Goal: Task Accomplishment & Management: Manage account settings

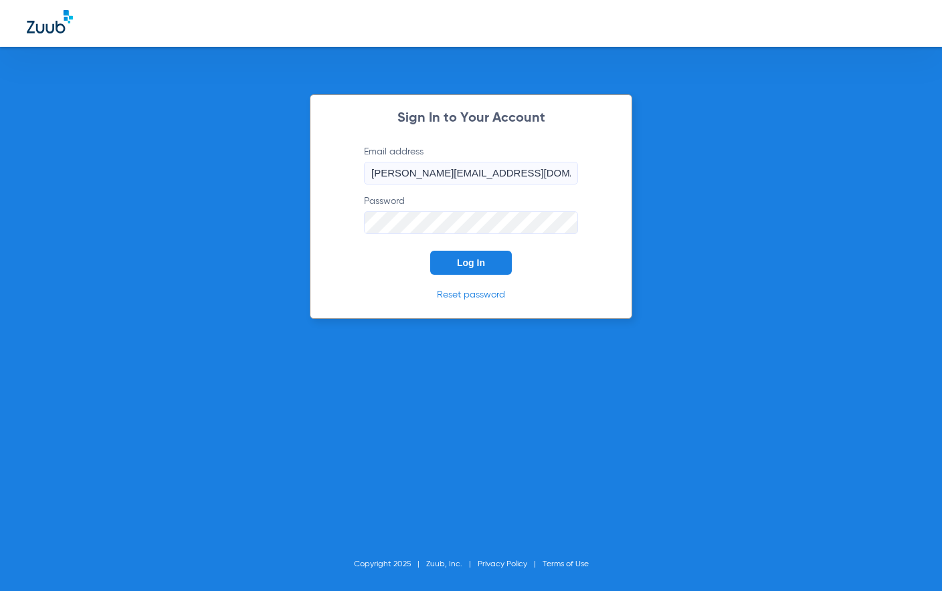
click at [484, 264] on button "Log In" at bounding box center [471, 263] width 82 height 24
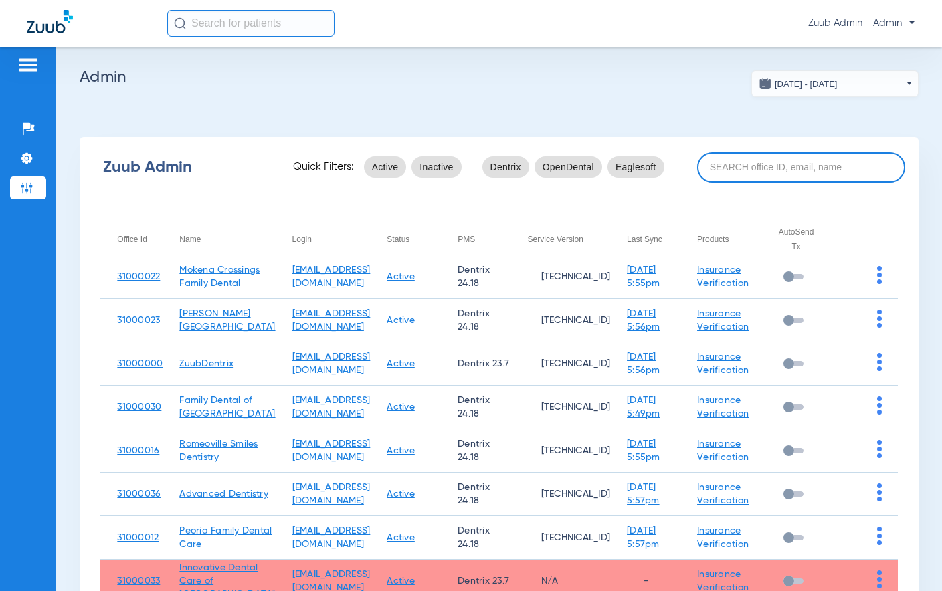
click at [726, 164] on input at bounding box center [801, 168] width 208 height 30
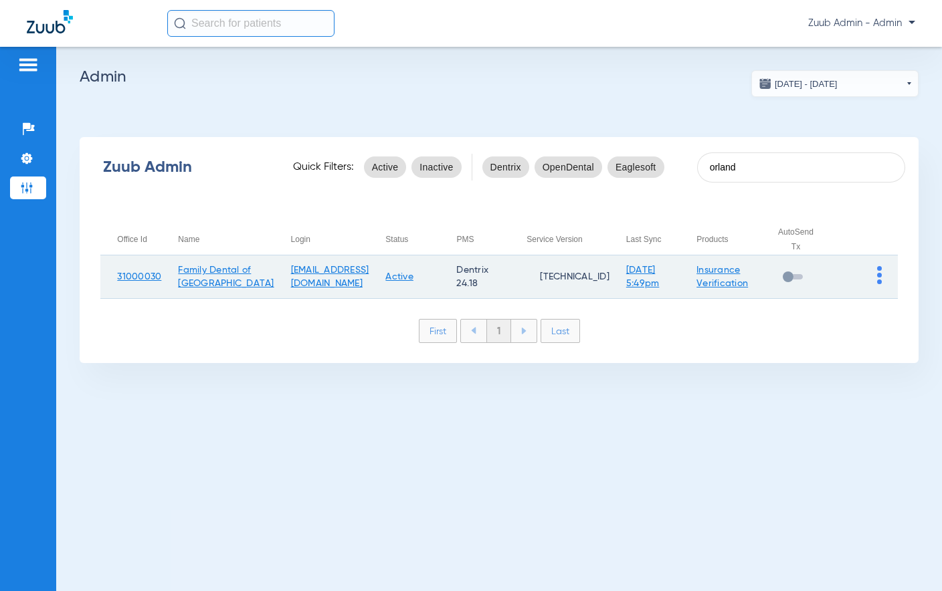
type input "orland"
click at [878, 274] on img at bounding box center [879, 275] width 5 height 18
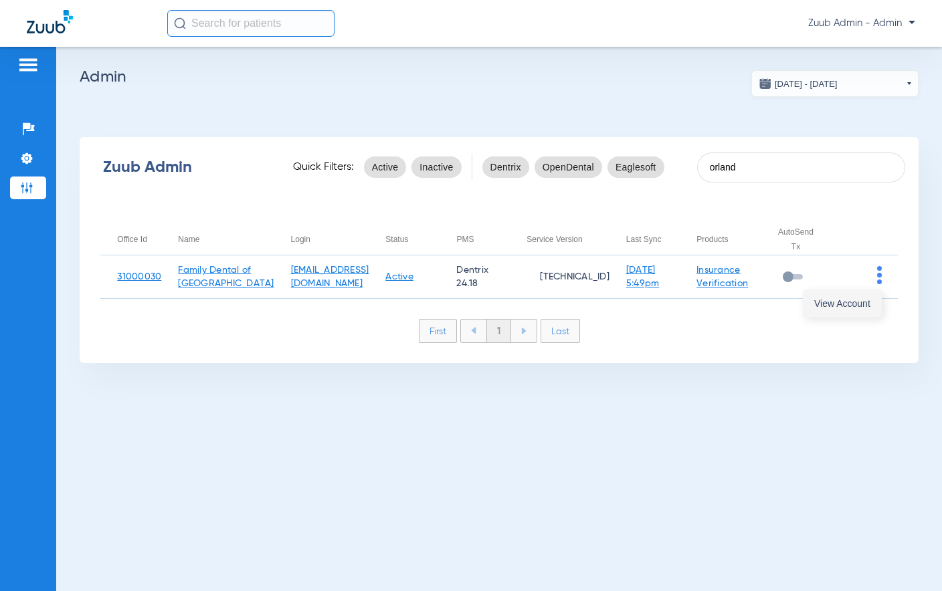
click at [856, 306] on span "View Account" at bounding box center [842, 303] width 56 height 9
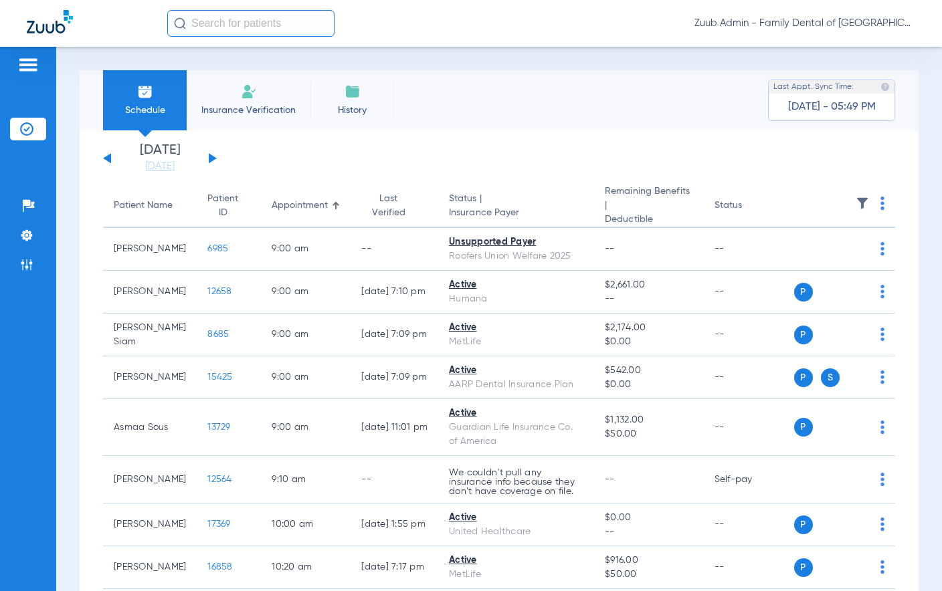
click at [213, 157] on button at bounding box center [213, 158] width 8 height 10
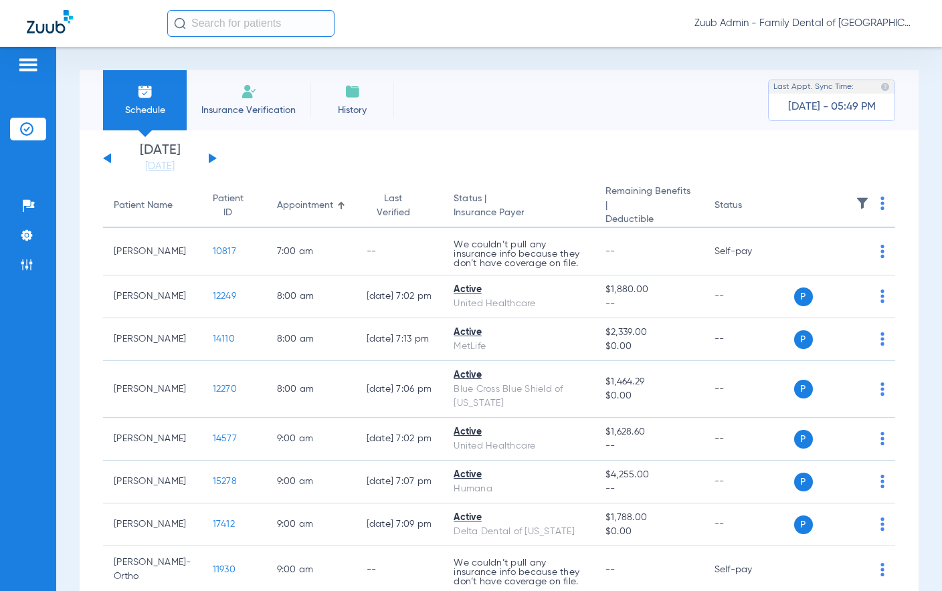
click at [213, 155] on div "[DATE] [DATE] [DATE] [DATE] [DATE] [DATE] [DATE] [DATE] [DATE] [DATE] [DATE] [D…" at bounding box center [160, 158] width 114 height 29
click at [210, 159] on button at bounding box center [213, 158] width 8 height 10
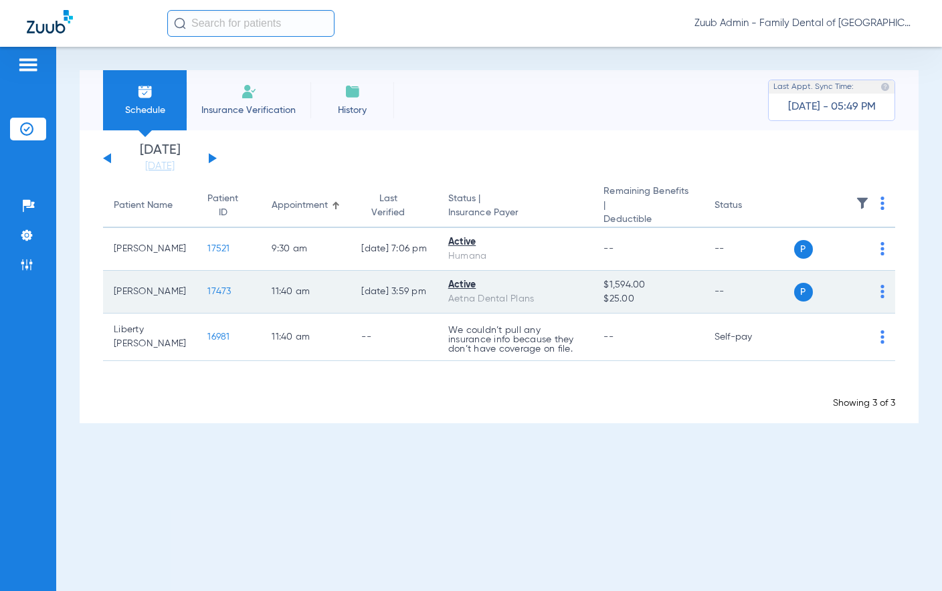
click at [207, 287] on span "17473" at bounding box center [218, 291] width 23 height 9
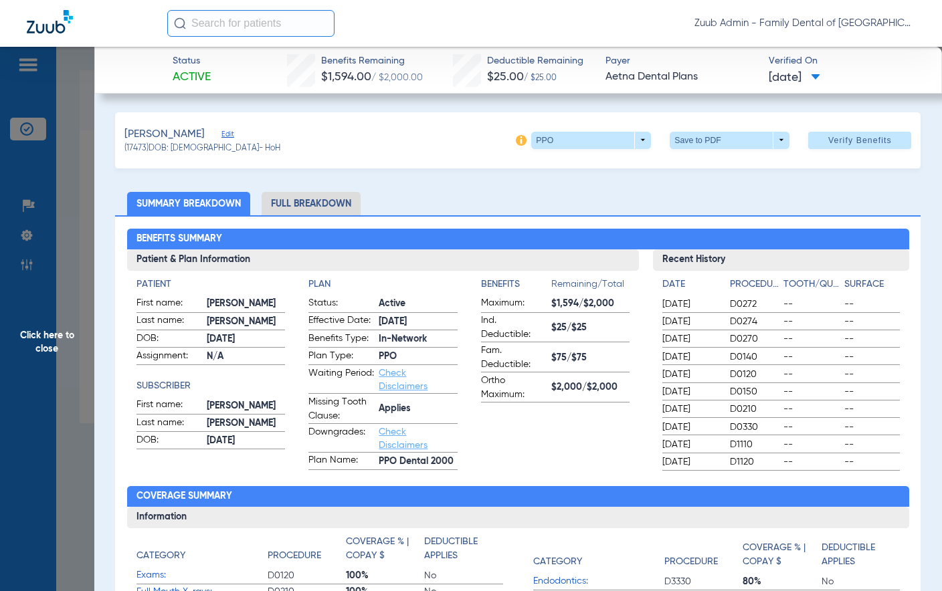
click at [61, 342] on span "Click here to close" at bounding box center [47, 342] width 94 height 591
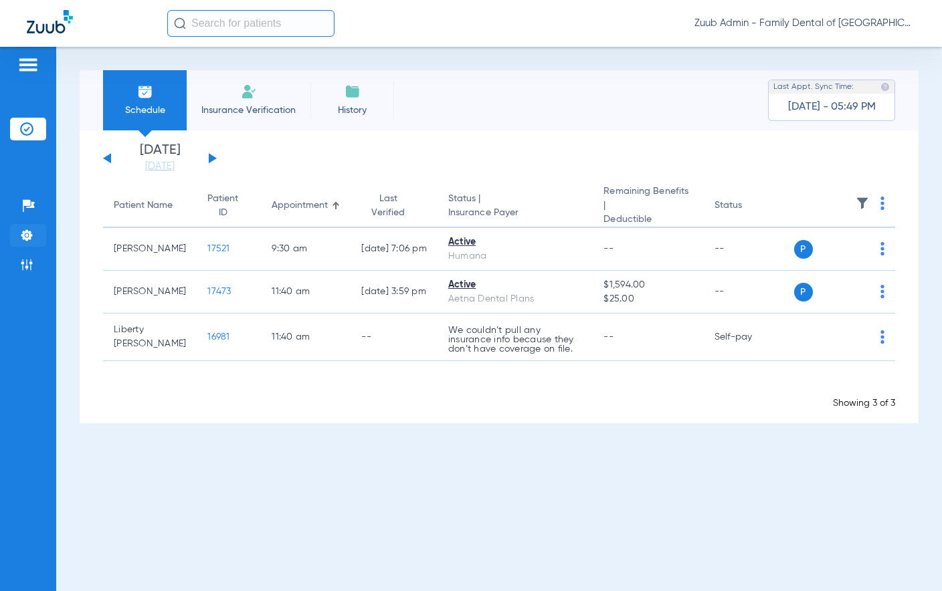
click at [27, 235] on img at bounding box center [26, 235] width 13 height 13
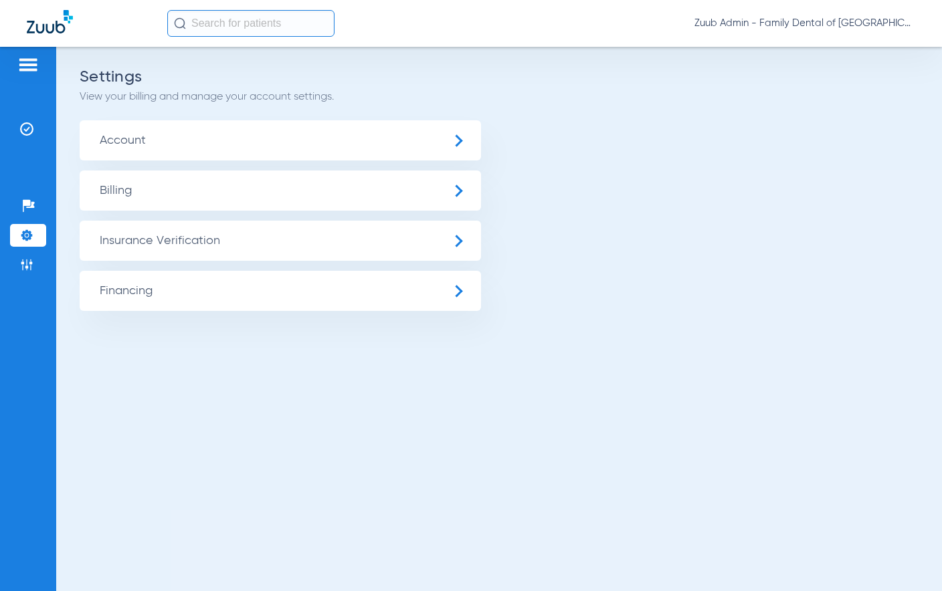
click at [199, 256] on span "Insurance Verification" at bounding box center [280, 241] width 401 height 40
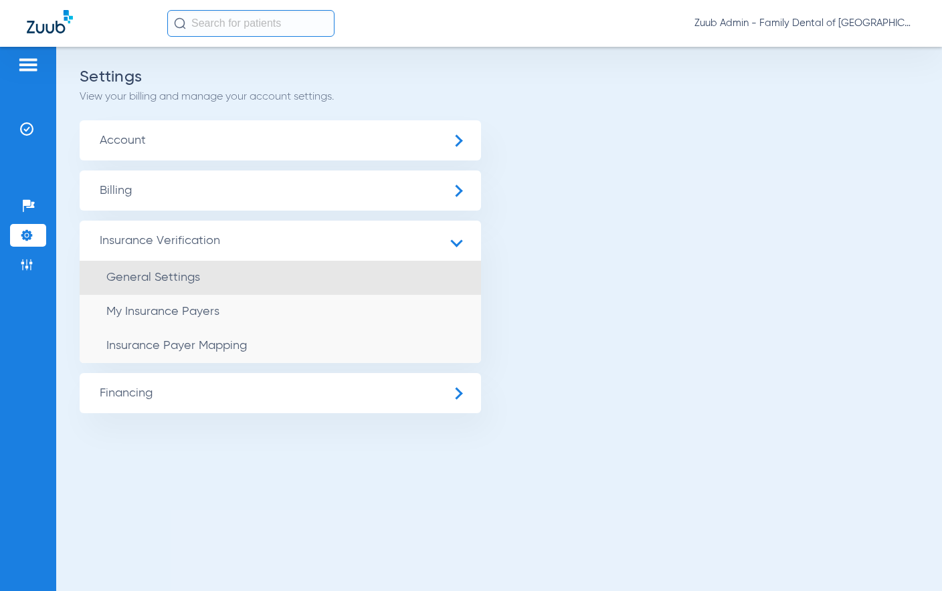
click at [194, 283] on span "General Settings" at bounding box center [153, 278] width 94 height 12
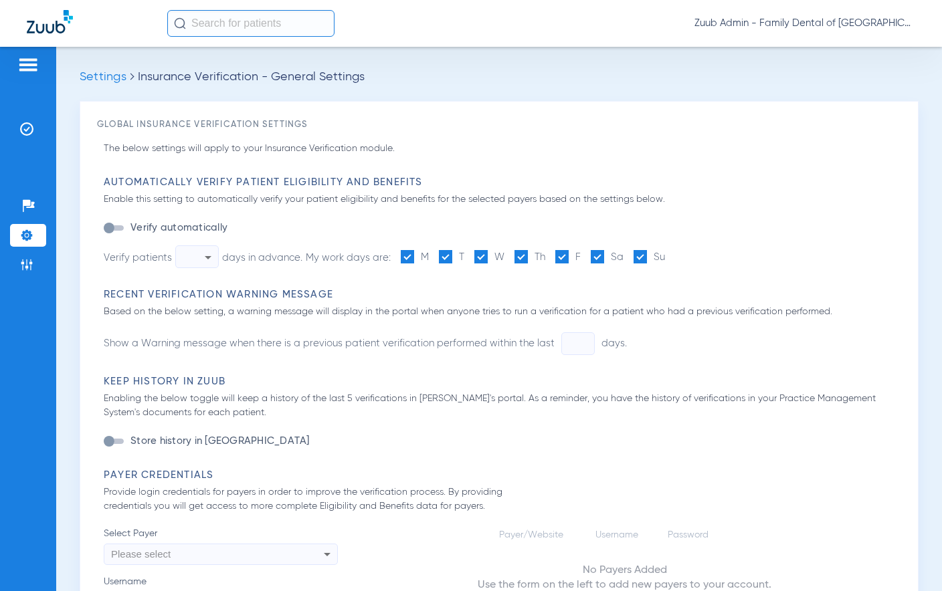
type input "1"
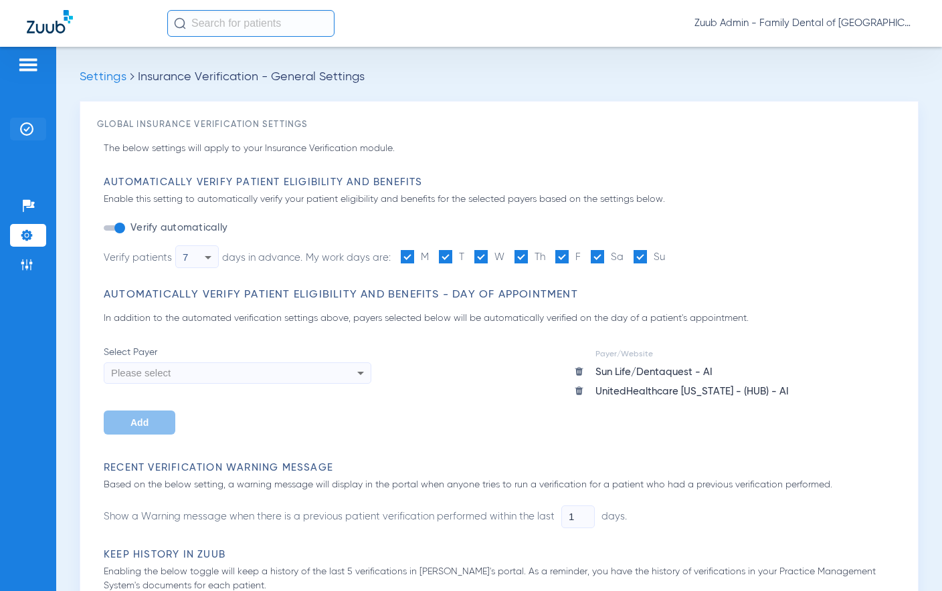
click at [19, 128] on li "Insurance Verification" at bounding box center [28, 129] width 36 height 23
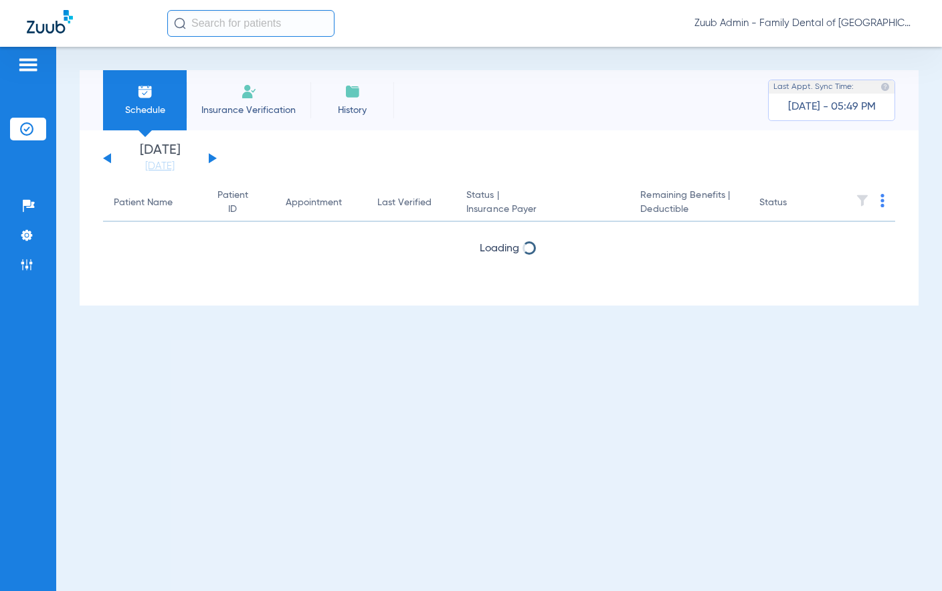
click at [212, 160] on button at bounding box center [213, 158] width 8 height 10
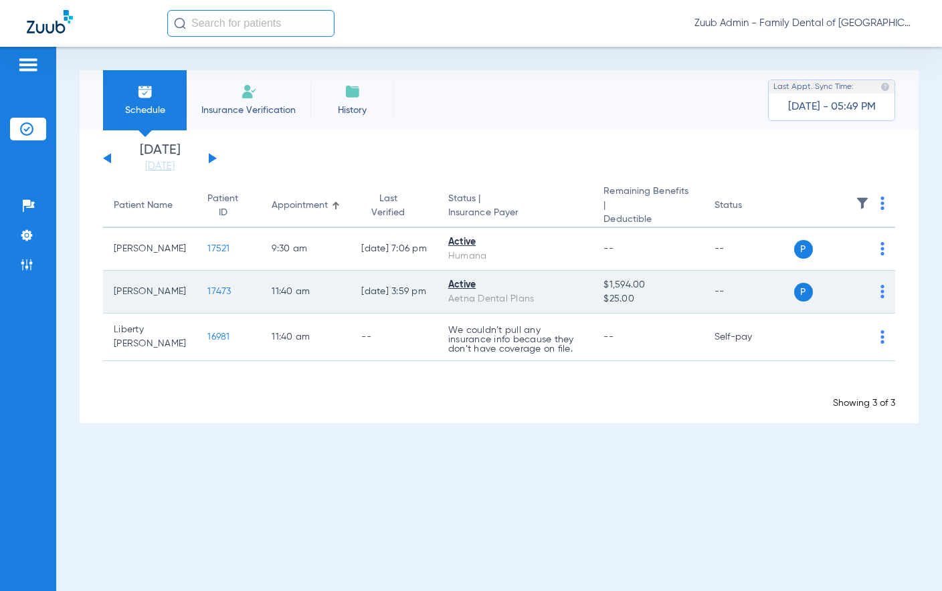
click at [207, 287] on span "17473" at bounding box center [218, 291] width 23 height 9
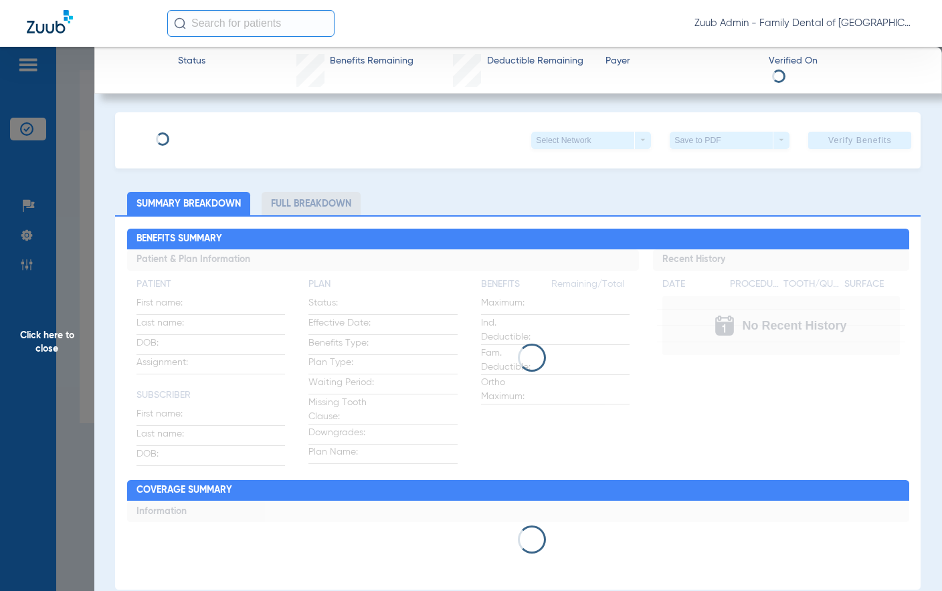
type input "[PERSON_NAME]"
type input "[DATE]"
type input "W283830687"
type input "46963002000010"
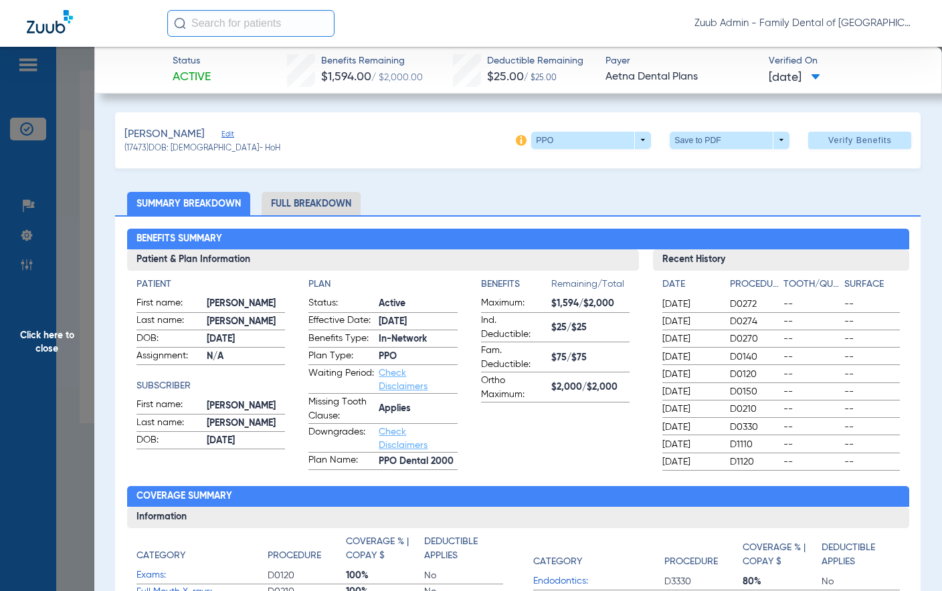
click at [221, 136] on span "Edit" at bounding box center [227, 136] width 12 height 13
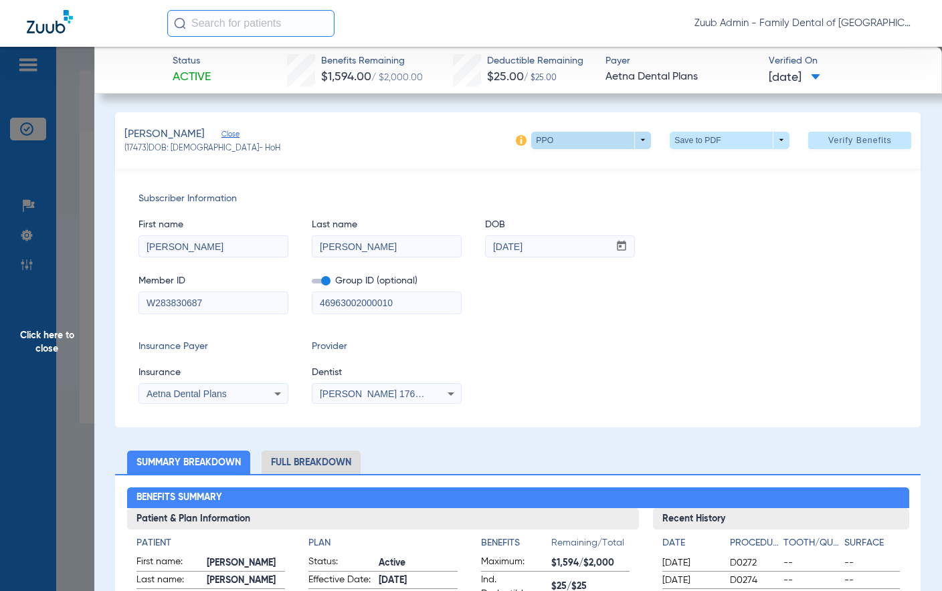
click at [633, 144] on span at bounding box center [591, 140] width 120 height 17
click at [637, 140] on div at bounding box center [471, 295] width 942 height 591
click at [176, 303] on input "W283830687" at bounding box center [213, 302] width 149 height 21
click at [338, 246] on input "[PERSON_NAME]" at bounding box center [386, 246] width 149 height 21
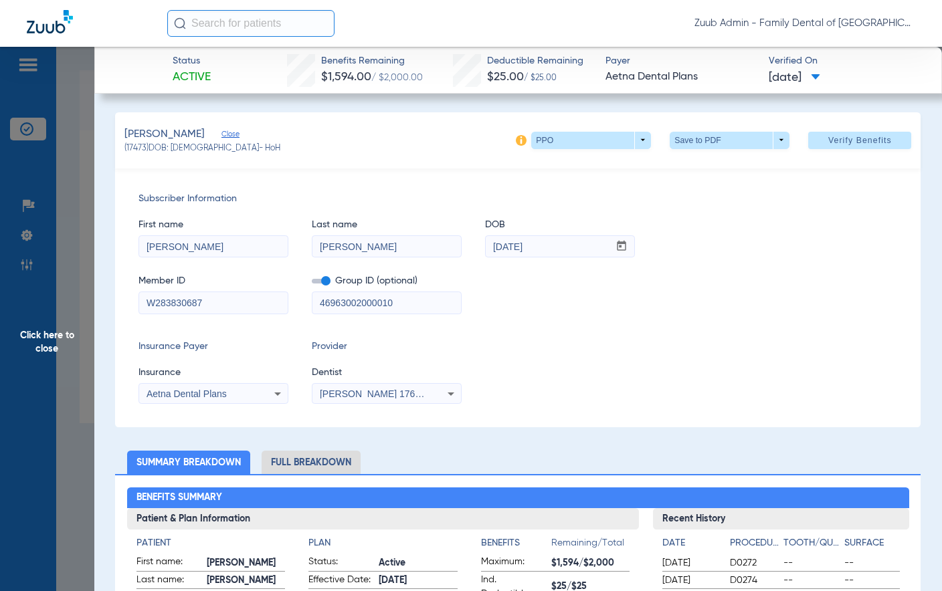
click at [338, 246] on input "[PERSON_NAME]" at bounding box center [386, 246] width 149 height 21
click at [153, 248] on input "[PERSON_NAME]" at bounding box center [213, 246] width 149 height 21
drag, startPoint x: 559, startPoint y: 249, endPoint x: 377, endPoint y: 246, distance: 181.3
click at [377, 246] on div "First name [PERSON_NAME] Last name [PERSON_NAME] DOB mm / dd / yyyy [DATE]" at bounding box center [517, 232] width 759 height 52
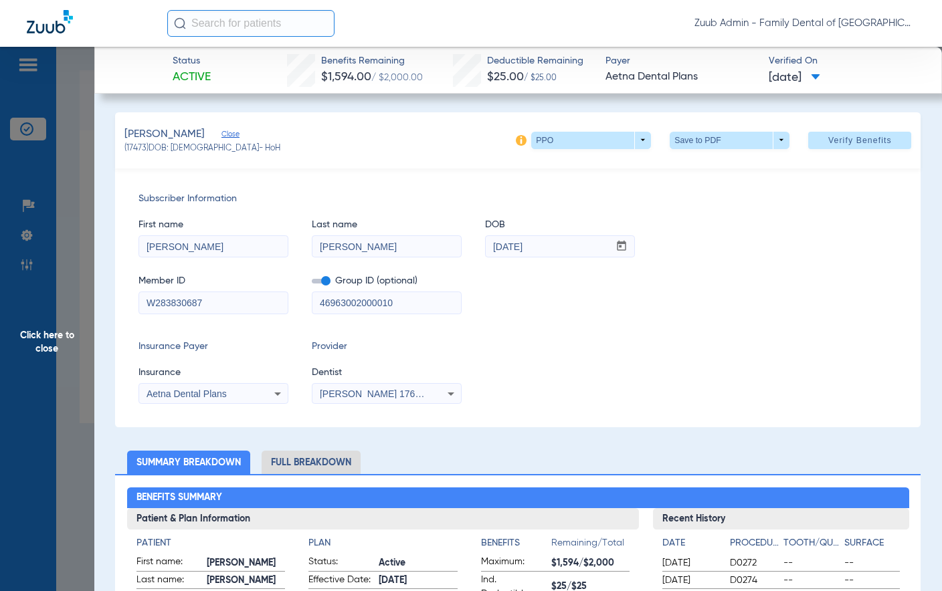
click at [49, 341] on span "Click here to close" at bounding box center [47, 342] width 94 height 591
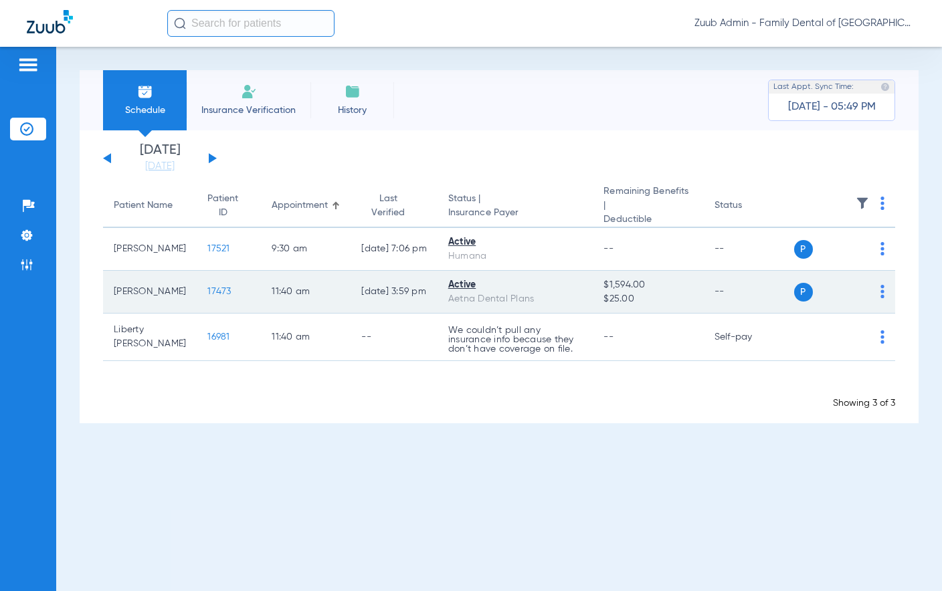
click at [207, 290] on span "17473" at bounding box center [218, 291] width 23 height 9
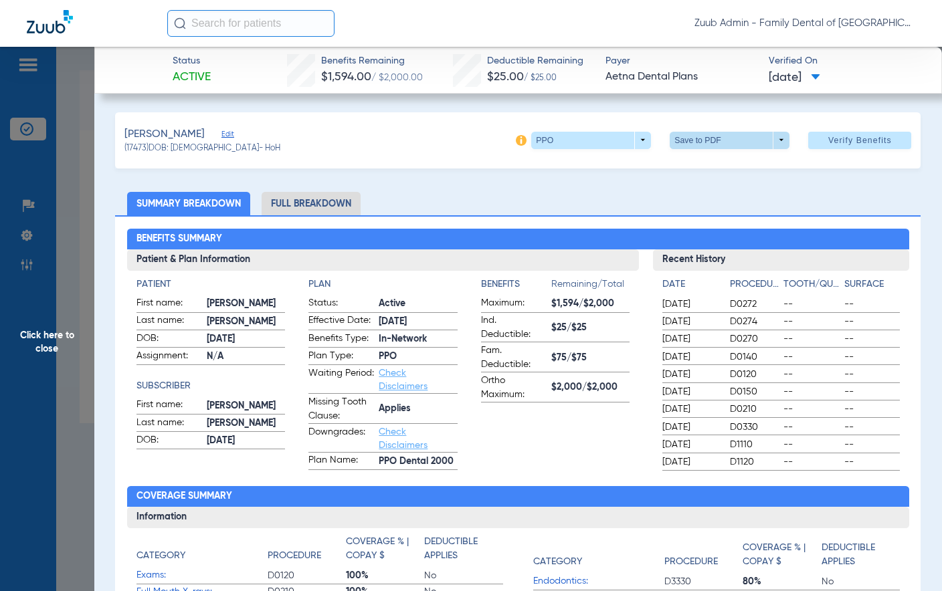
click at [762, 139] on span at bounding box center [730, 140] width 120 height 17
click at [781, 141] on div at bounding box center [471, 295] width 942 height 591
click at [820, 74] on span "[DATE]" at bounding box center [795, 78] width 52 height 17
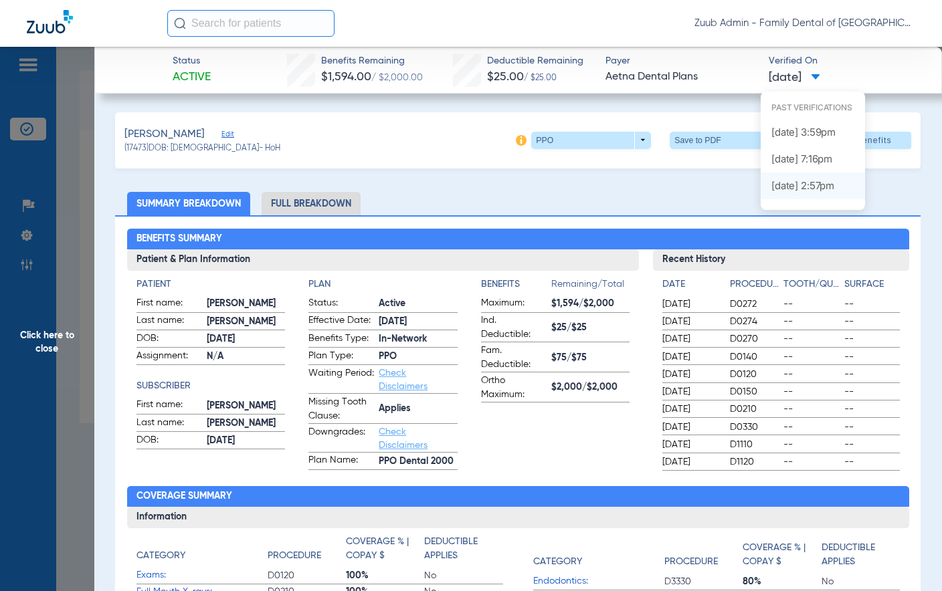
click at [813, 187] on label "[DATE] 2:57PM" at bounding box center [813, 186] width 104 height 27
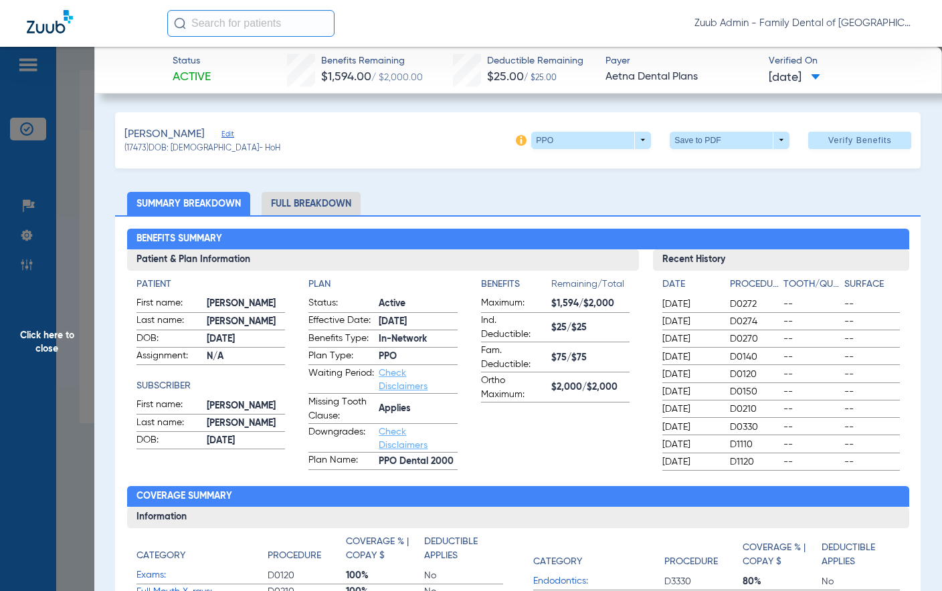
click at [820, 80] on span at bounding box center [815, 77] width 9 height 7
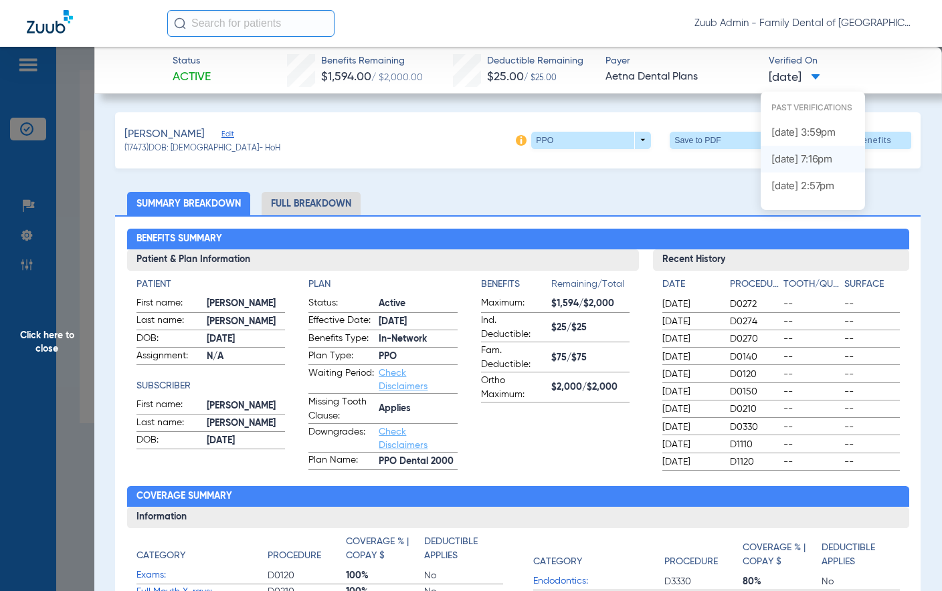
click at [796, 160] on label "[DATE] 7:16PM" at bounding box center [813, 159] width 104 height 27
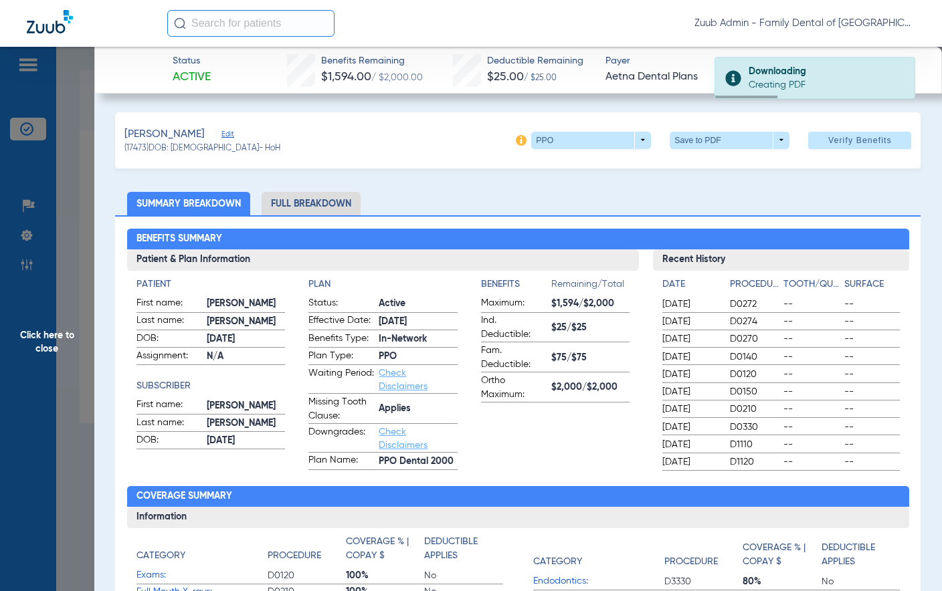
click at [21, 349] on span "Click here to close" at bounding box center [47, 342] width 94 height 591
